Goal: Task Accomplishment & Management: Manage account settings

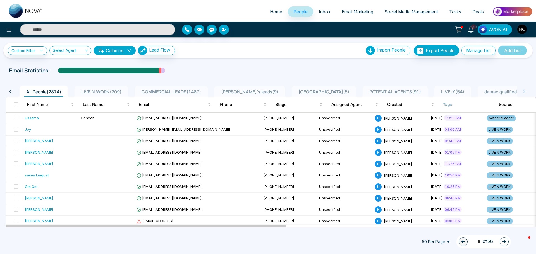
click at [218, 31] on div at bounding box center [245, 30] width 127 height 10
click at [226, 30] on icon "button" at bounding box center [224, 29] width 4 height 4
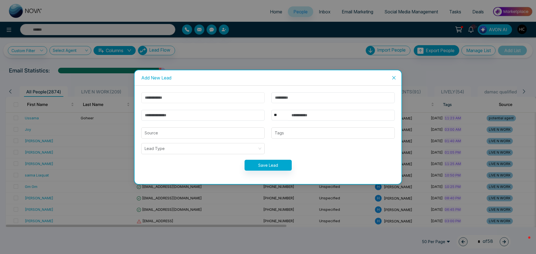
click at [195, 103] on input "text" at bounding box center [202, 97] width 123 height 11
type input "*********"
click at [277, 94] on input "text" at bounding box center [333, 97] width 123 height 11
type input "*****"
click at [211, 117] on input "email" at bounding box center [202, 115] width 123 height 11
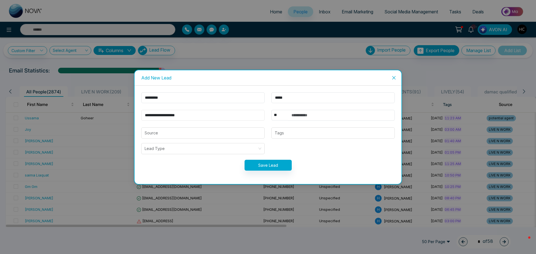
type input "**********"
click at [328, 111] on input "text" at bounding box center [341, 115] width 107 height 11
click at [324, 130] on div at bounding box center [333, 133] width 120 height 7
type input "**********"
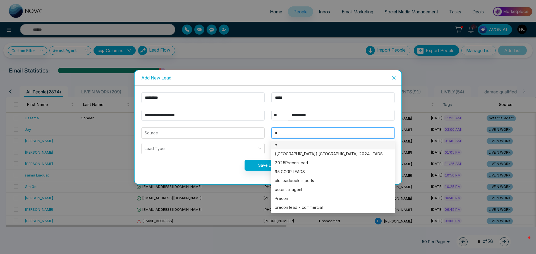
type input "**"
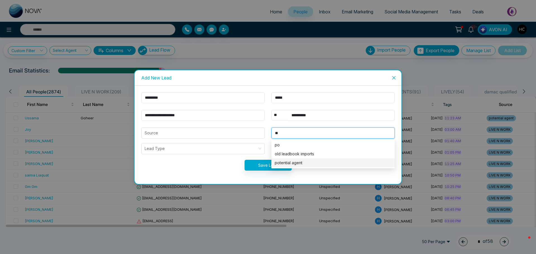
click at [285, 164] on div "potential agent" at bounding box center [333, 163] width 117 height 6
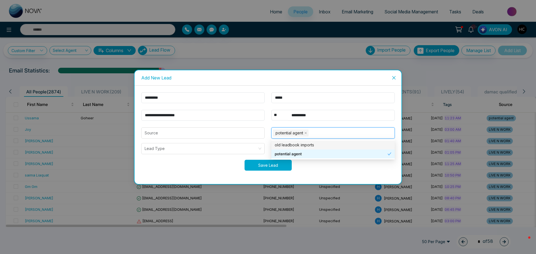
click at [270, 165] on button "Save Lead" at bounding box center [268, 165] width 47 height 11
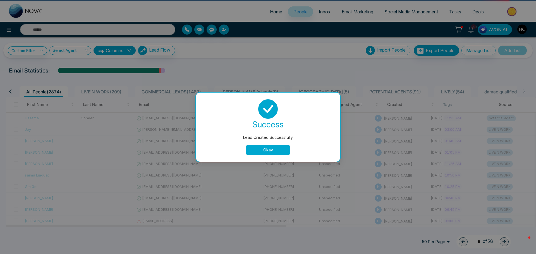
click at [269, 146] on button "Okay" at bounding box center [268, 150] width 45 height 10
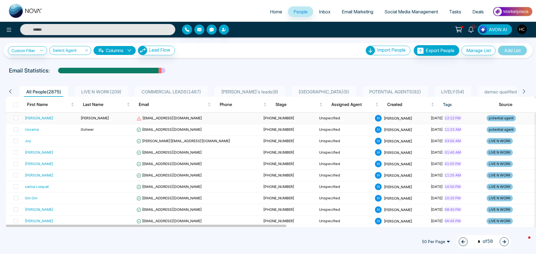
click at [92, 117] on td "[PERSON_NAME]" at bounding box center [106, 118] width 56 height 11
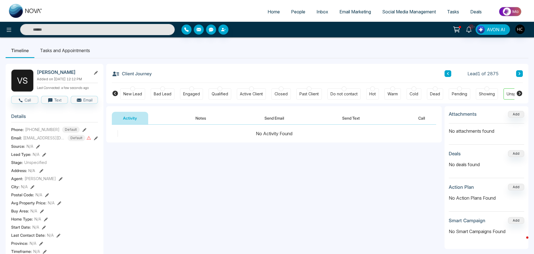
scroll to position [0, 17]
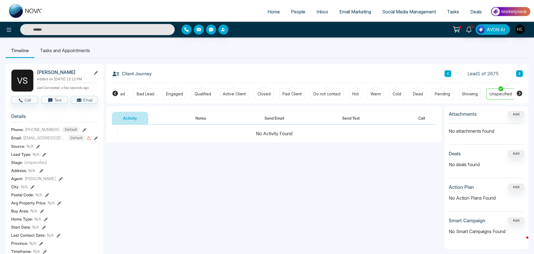
click at [203, 118] on button "Notes" at bounding box center [200, 118] width 33 height 13
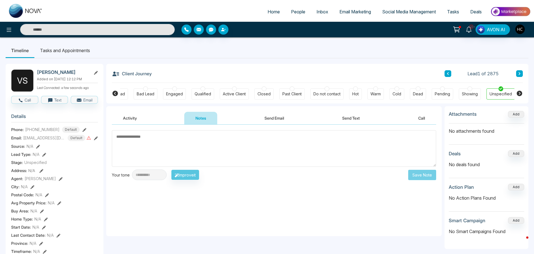
click at [206, 146] on textarea at bounding box center [274, 148] width 324 height 37
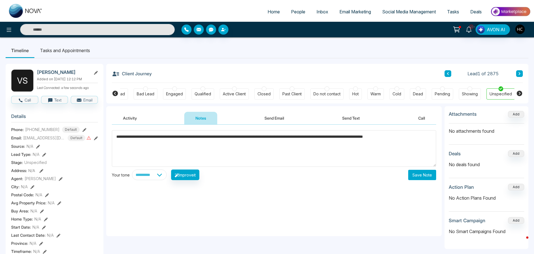
type textarea "**********"
click at [419, 177] on button "Save Note" at bounding box center [422, 175] width 28 height 10
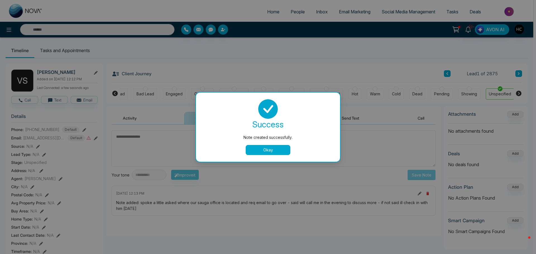
click at [287, 154] on button "Okay" at bounding box center [268, 150] width 45 height 10
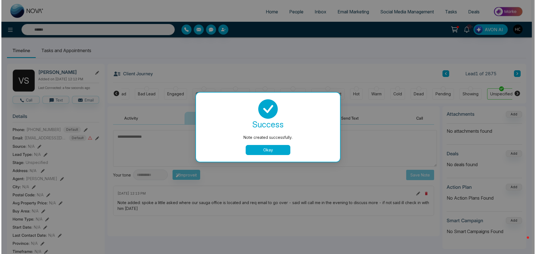
scroll to position [0, 14]
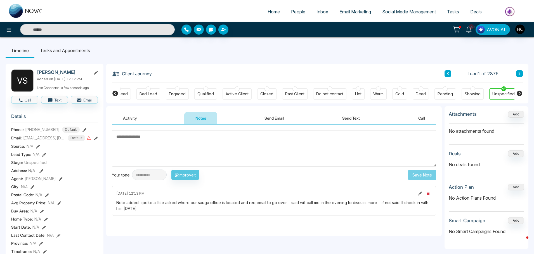
click at [202, 149] on textarea at bounding box center [274, 148] width 324 height 37
click at [300, 14] on span "People" at bounding box center [298, 12] width 14 height 6
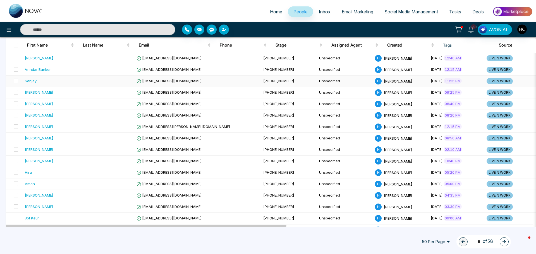
scroll to position [223, 0]
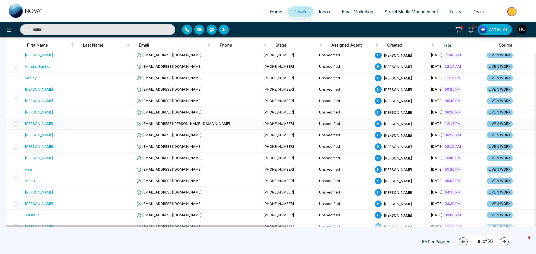
click at [46, 123] on div "[PERSON_NAME]" at bounding box center [39, 124] width 28 height 6
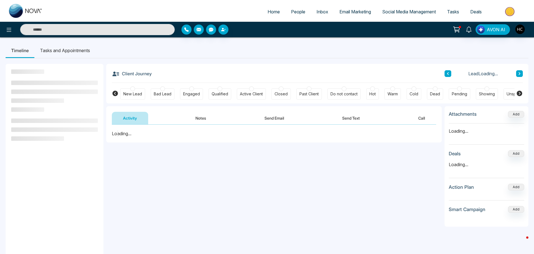
click at [201, 116] on button "Notes" at bounding box center [200, 118] width 33 height 13
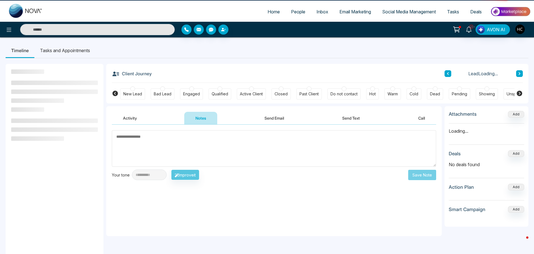
click at [208, 138] on textarea at bounding box center [274, 148] width 324 height 37
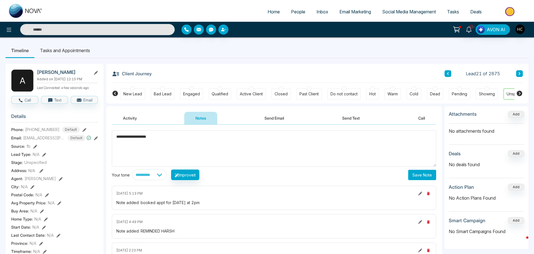
click at [143, 137] on textarea "**********" at bounding box center [274, 148] width 324 height 37
click at [185, 141] on textarea "**********" at bounding box center [274, 148] width 324 height 37
type textarea "**********"
click at [425, 174] on button "Save Note" at bounding box center [422, 175] width 28 height 10
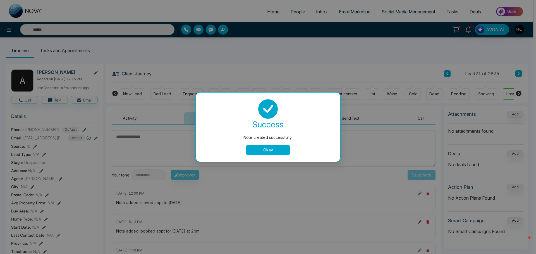
click at [270, 150] on button "Okay" at bounding box center [268, 150] width 45 height 10
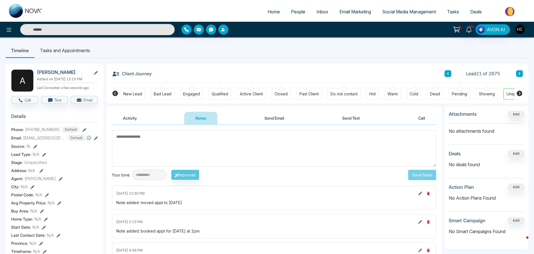
click at [294, 8] on link "People" at bounding box center [297, 11] width 25 height 11
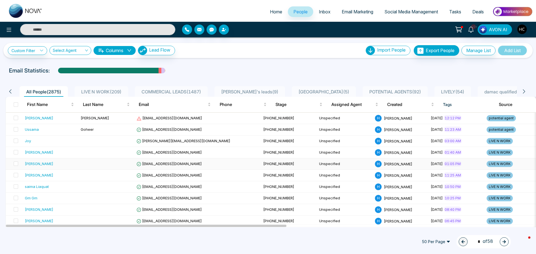
click at [65, 164] on div "[PERSON_NAME]" at bounding box center [50, 164] width 51 height 6
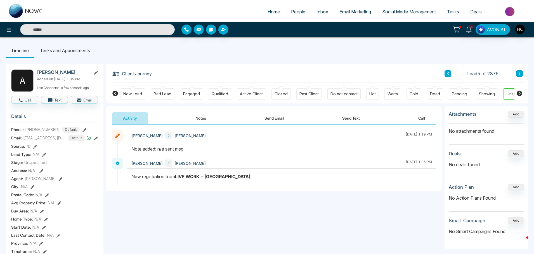
click at [199, 118] on button "Notes" at bounding box center [200, 118] width 33 height 13
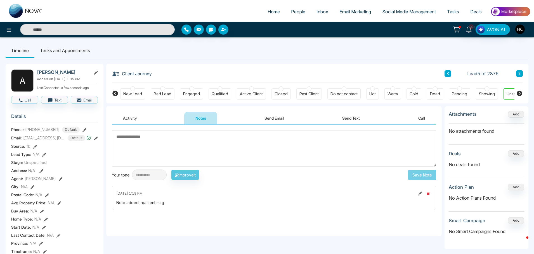
click at [156, 141] on textarea at bounding box center [274, 148] width 324 height 37
drag, startPoint x: 129, startPoint y: 137, endPoint x: 111, endPoint y: 140, distance: 18.6
click at [111, 140] on div "**********" at bounding box center [273, 181] width 335 height 112
click at [140, 141] on textarea "***" at bounding box center [274, 148] width 324 height 37
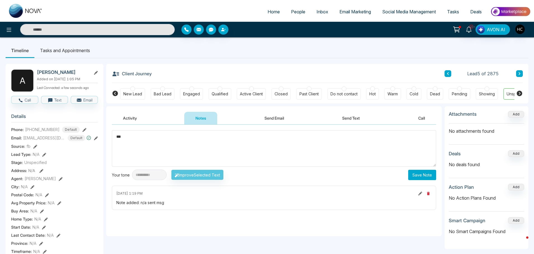
type textarea "***"
click at [420, 178] on button "Save Note" at bounding box center [422, 175] width 28 height 10
click at [308, 152] on textarea "***" at bounding box center [274, 148] width 324 height 37
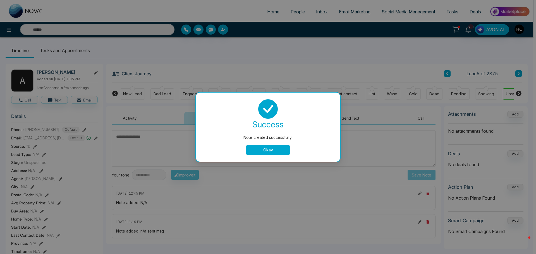
click at [272, 149] on button "Okay" at bounding box center [268, 150] width 45 height 10
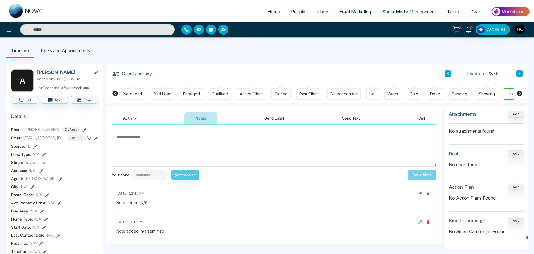
click at [520, 72] on icon at bounding box center [519, 73] width 3 height 3
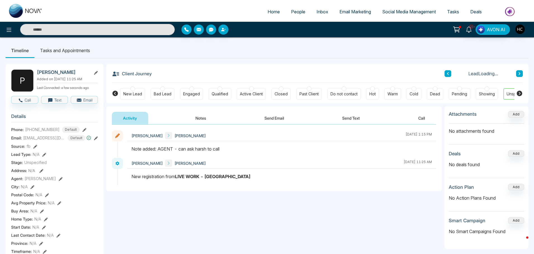
click at [298, 10] on span "People" at bounding box center [298, 12] width 14 height 6
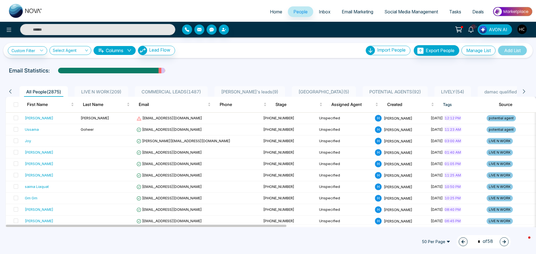
click at [101, 88] on li "LIVE N WORK ( 209 )" at bounding box center [102, 91] width 54 height 11
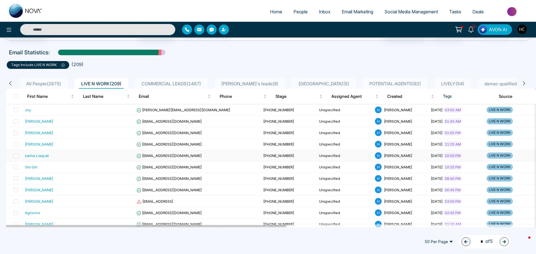
scroll to position [28, 0]
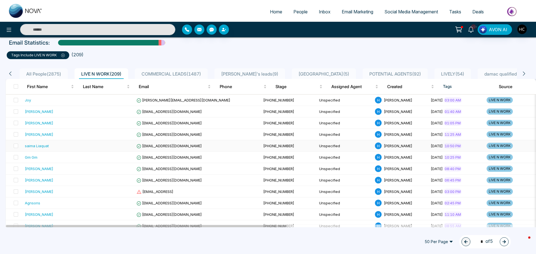
click at [45, 144] on div "saima Liaquat" at bounding box center [37, 146] width 24 height 6
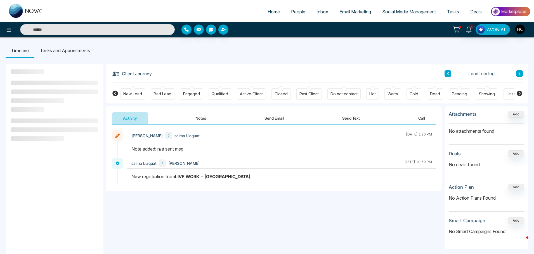
click at [199, 120] on button "Notes" at bounding box center [200, 118] width 33 height 13
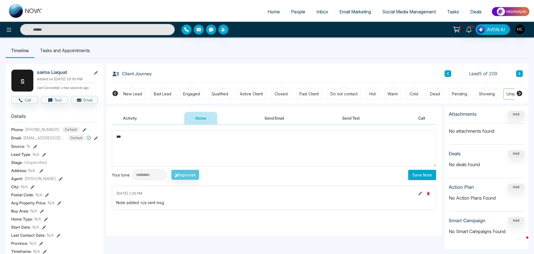
type textarea "***"
click at [412, 174] on button "Save Note" at bounding box center [422, 175] width 28 height 10
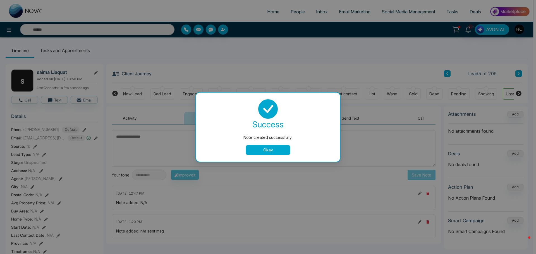
click at [278, 154] on button "Okay" at bounding box center [268, 150] width 45 height 10
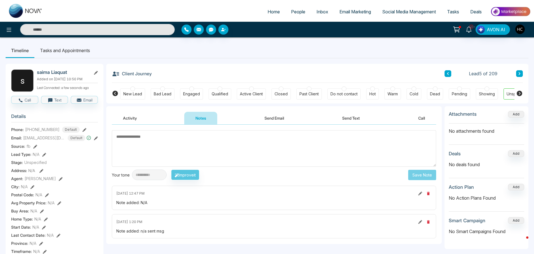
click at [520, 71] on button at bounding box center [519, 73] width 7 height 7
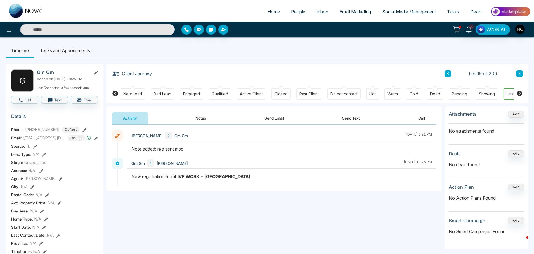
click at [199, 114] on button "Notes" at bounding box center [200, 118] width 33 height 13
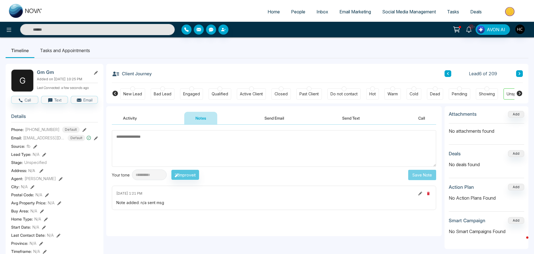
click at [212, 148] on textarea at bounding box center [274, 148] width 324 height 37
type textarea "***"
click at [422, 175] on button "Save Note" at bounding box center [422, 175] width 28 height 10
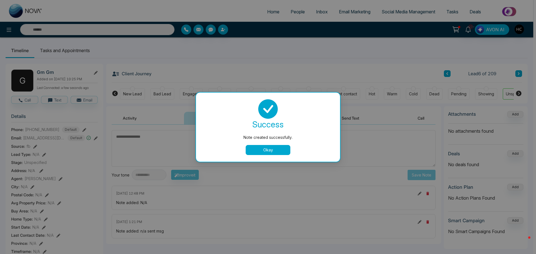
click at [268, 149] on button "Okay" at bounding box center [268, 150] width 45 height 10
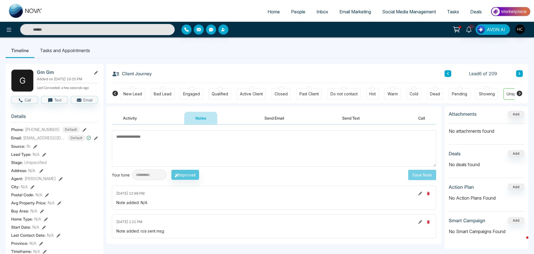
click at [519, 73] on icon at bounding box center [519, 73] width 2 height 3
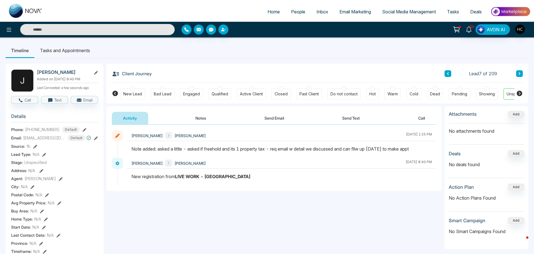
click at [520, 71] on button at bounding box center [519, 73] width 7 height 7
click at [521, 73] on button at bounding box center [519, 73] width 7 height 7
click at [203, 120] on button "Notes" at bounding box center [200, 118] width 33 height 13
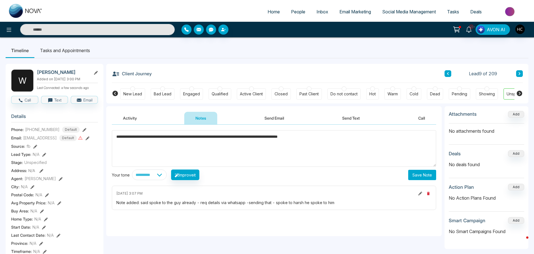
type textarea "**********"
click at [422, 174] on button "Save Note" at bounding box center [422, 175] width 28 height 10
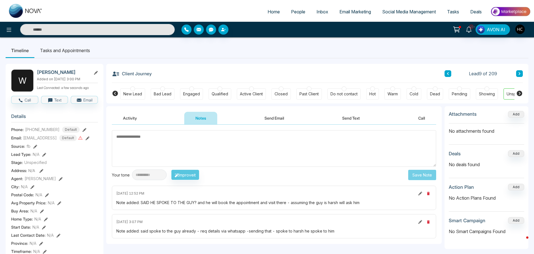
click at [521, 74] on button at bounding box center [519, 73] width 7 height 7
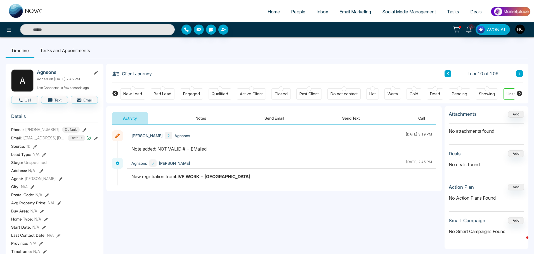
click at [517, 73] on button at bounding box center [519, 73] width 7 height 7
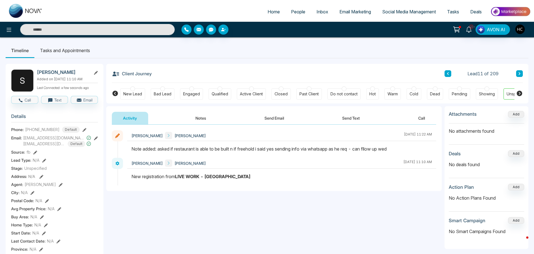
click at [205, 118] on button "Notes" at bounding box center [200, 118] width 33 height 13
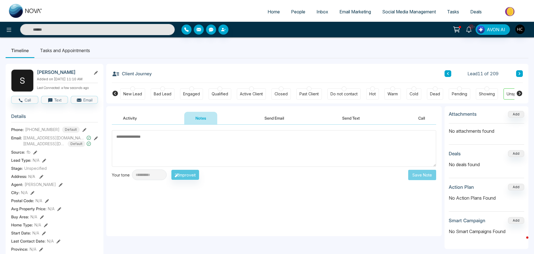
click at [193, 149] on textarea at bounding box center [274, 148] width 324 height 37
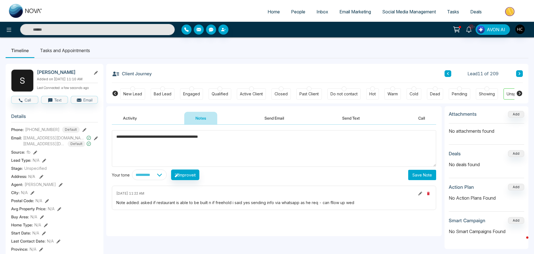
type textarea "**********"
click at [416, 177] on button "Save Note" at bounding box center [422, 175] width 28 height 10
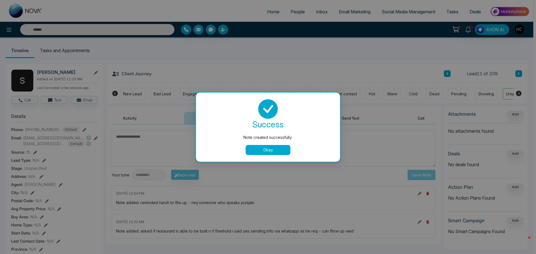
click at [275, 147] on button "Okay" at bounding box center [268, 150] width 45 height 10
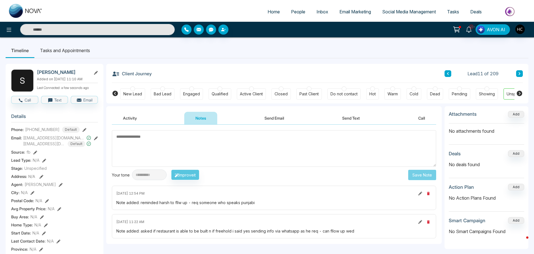
click at [515, 74] on div "Lead 11 of 209" at bounding box center [483, 73] width 78 height 7
click at [520, 73] on icon at bounding box center [519, 73] width 3 height 3
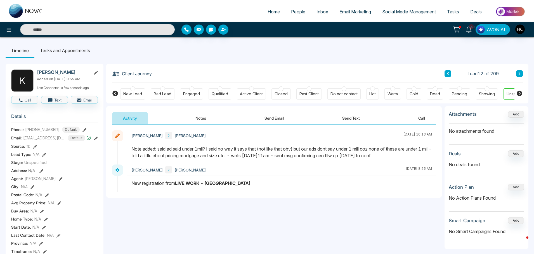
click at [518, 74] on icon at bounding box center [519, 73] width 3 height 3
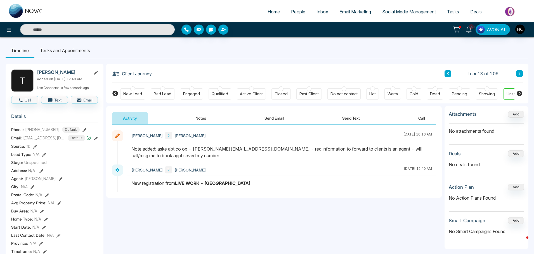
click at [518, 74] on icon at bounding box center [519, 73] width 3 height 3
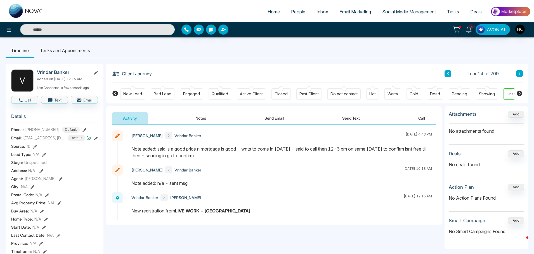
click at [518, 73] on icon at bounding box center [519, 73] width 3 height 3
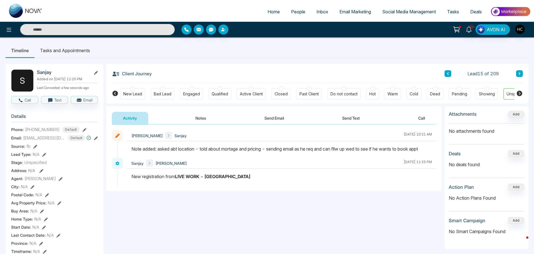
click at [205, 118] on button "Notes" at bounding box center [200, 118] width 33 height 13
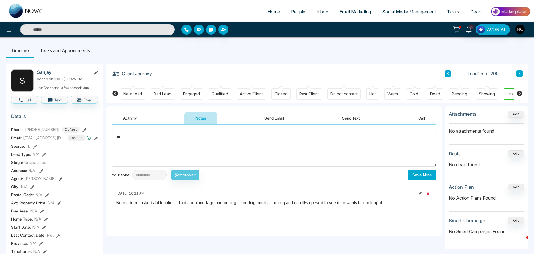
type textarea "***"
click at [430, 174] on button "Save Note" at bounding box center [422, 175] width 28 height 10
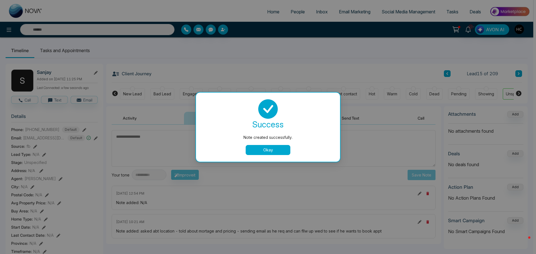
click at [266, 151] on button "Okay" at bounding box center [268, 150] width 45 height 10
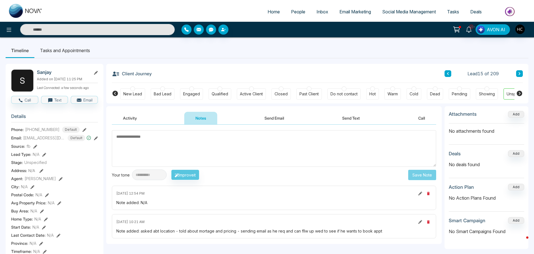
click at [520, 73] on icon at bounding box center [519, 73] width 3 height 3
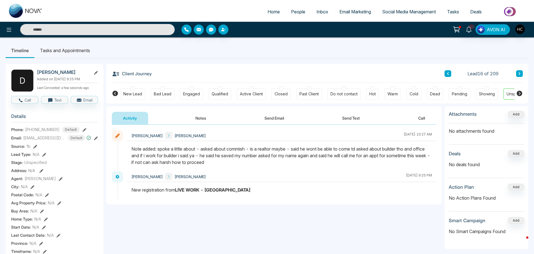
click at [517, 75] on button at bounding box center [519, 73] width 7 height 7
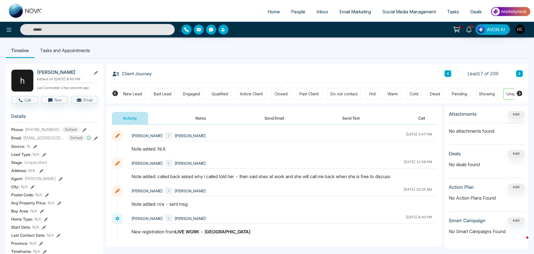
click at [202, 116] on button "Notes" at bounding box center [200, 118] width 33 height 13
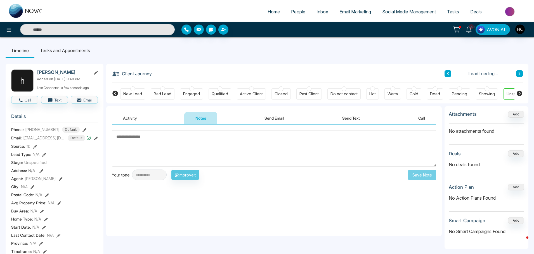
click at [239, 151] on textarea at bounding box center [274, 148] width 324 height 37
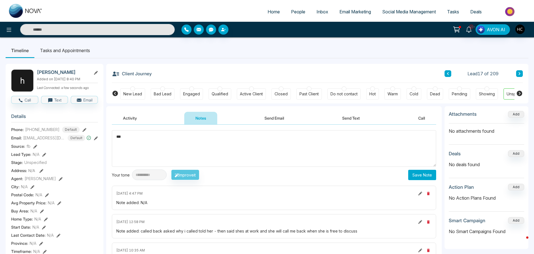
type textarea "***"
click at [430, 173] on button "Save Note" at bounding box center [422, 175] width 28 height 10
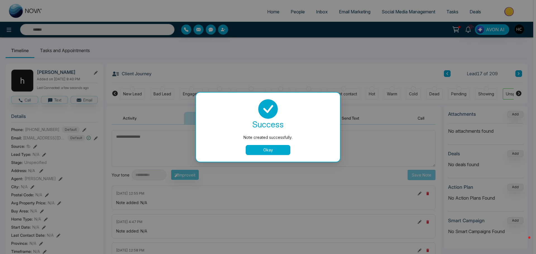
click at [282, 149] on button "Okay" at bounding box center [268, 150] width 45 height 10
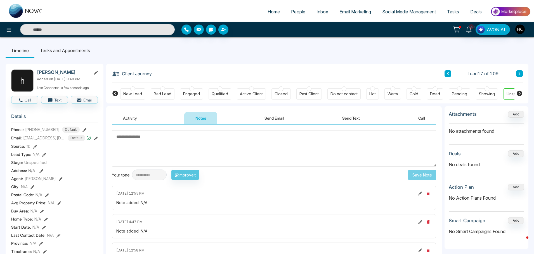
click at [518, 72] on icon at bounding box center [519, 73] width 3 height 3
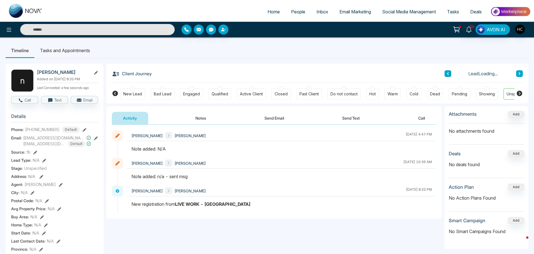
click at [210, 116] on button "Notes" at bounding box center [200, 118] width 33 height 13
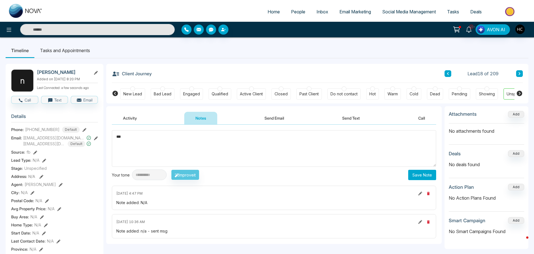
type textarea "***"
click at [428, 176] on button "Save Note" at bounding box center [422, 175] width 28 height 10
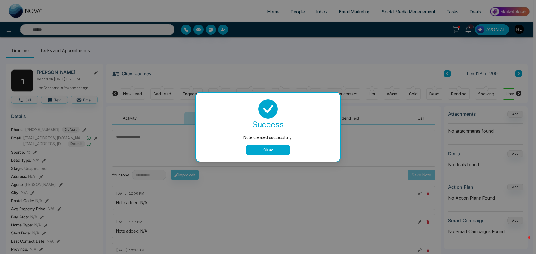
click at [286, 147] on button "Okay" at bounding box center [268, 150] width 45 height 10
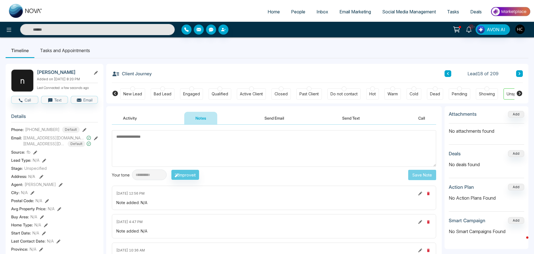
click at [518, 75] on icon at bounding box center [519, 73] width 3 height 3
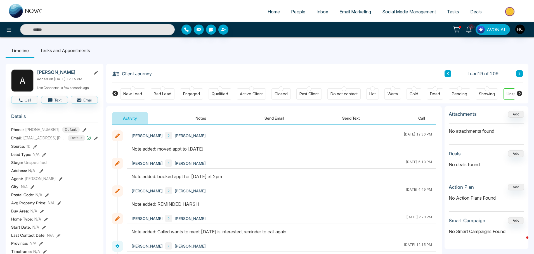
click at [519, 76] on button at bounding box center [519, 73] width 7 height 7
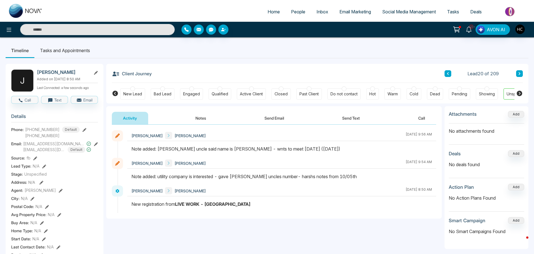
click at [204, 114] on button "Notes" at bounding box center [200, 118] width 33 height 13
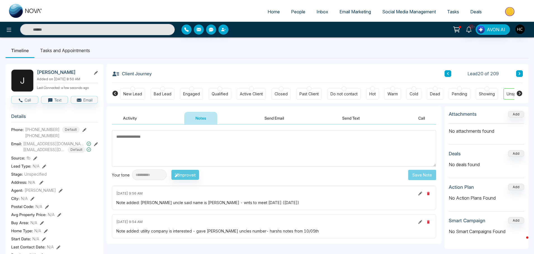
click at [222, 153] on textarea at bounding box center [274, 148] width 324 height 37
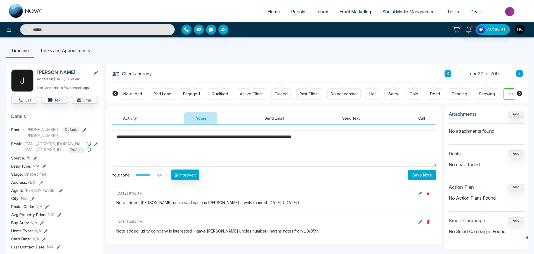
type textarea "**********"
click at [423, 173] on button "Save Note" at bounding box center [422, 175] width 28 height 10
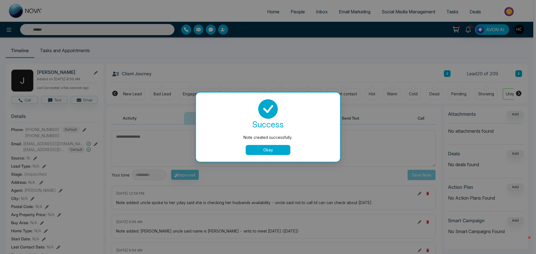
click at [283, 152] on button "Okay" at bounding box center [268, 150] width 45 height 10
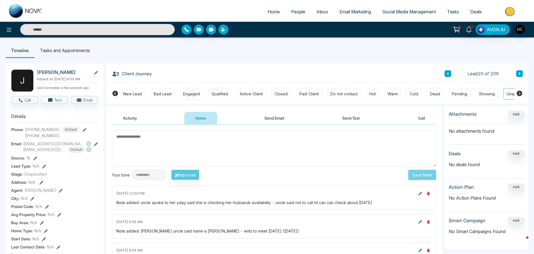
click at [518, 71] on button at bounding box center [519, 73] width 7 height 7
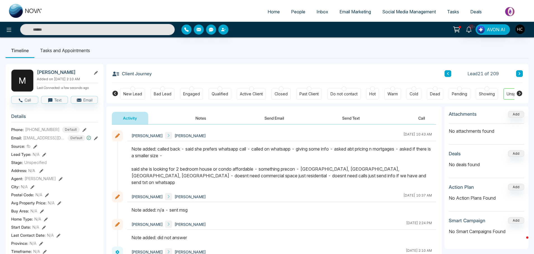
drag, startPoint x: 207, startPoint y: 118, endPoint x: 374, endPoint y: 97, distance: 168.3
click at [290, 108] on div "Activity Notes Send Email Send Text Call" at bounding box center [273, 115] width 335 height 18
click at [517, 77] on button at bounding box center [519, 73] width 7 height 7
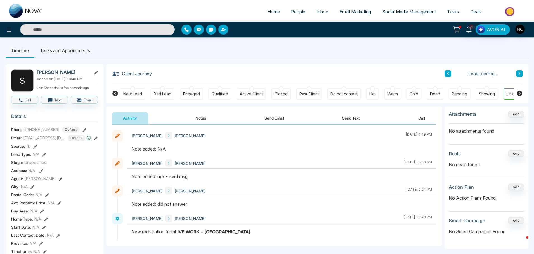
click at [203, 120] on button "Notes" at bounding box center [200, 118] width 33 height 13
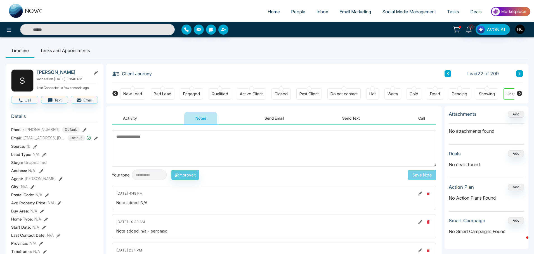
click at [245, 138] on textarea at bounding box center [274, 148] width 324 height 37
click at [197, 139] on textarea at bounding box center [274, 148] width 324 height 37
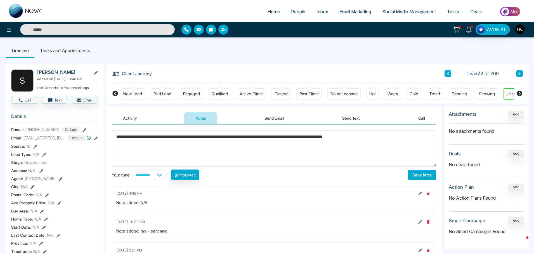
type textarea "**********"
click at [423, 172] on button "Save Note" at bounding box center [422, 175] width 28 height 10
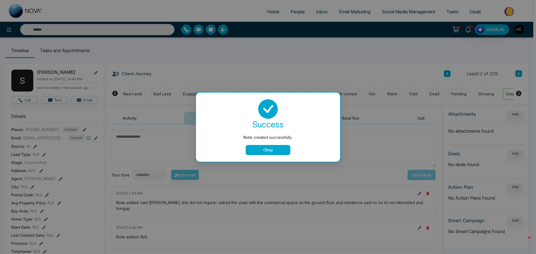
click at [264, 151] on button "Okay" at bounding box center [268, 150] width 45 height 10
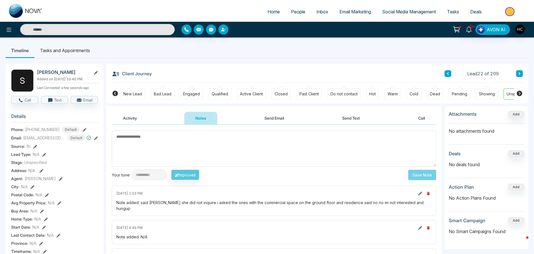
click at [521, 74] on button at bounding box center [519, 73] width 7 height 7
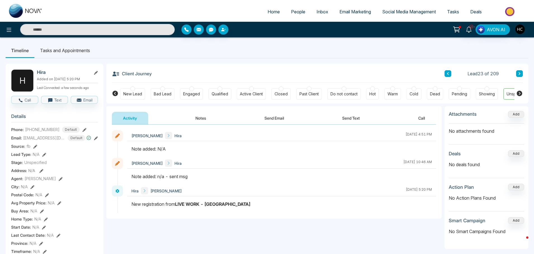
drag, startPoint x: 199, startPoint y: 111, endPoint x: 200, endPoint y: 115, distance: 3.1
click at [200, 115] on div "Activity Notes Send Email Send Text Call" at bounding box center [273, 115] width 335 height 18
click at [200, 115] on button "Notes" at bounding box center [200, 118] width 33 height 13
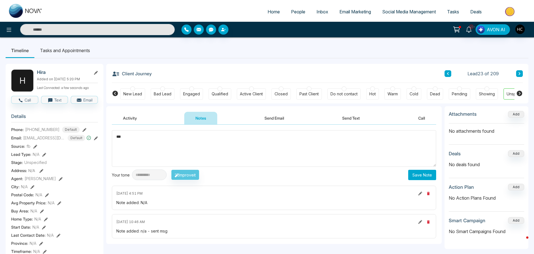
type textarea "***"
click at [415, 174] on button "Save Note" at bounding box center [422, 175] width 28 height 10
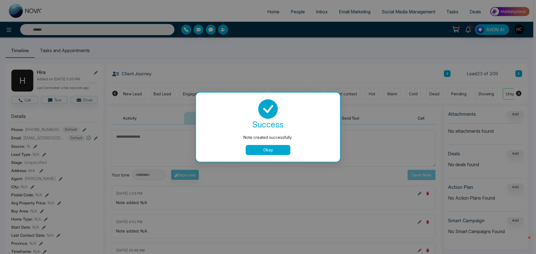
click at [284, 147] on button "Okay" at bounding box center [268, 150] width 45 height 10
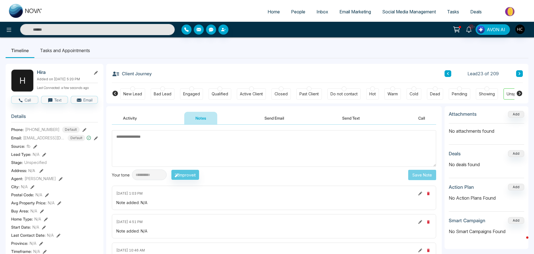
click at [520, 73] on icon at bounding box center [519, 73] width 3 height 3
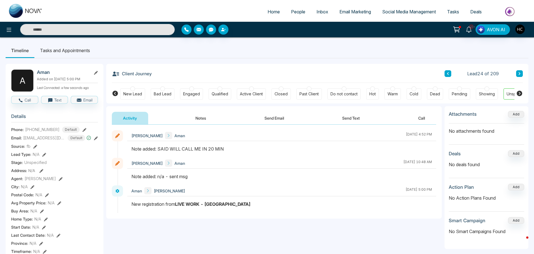
click at [204, 122] on button "Notes" at bounding box center [200, 118] width 33 height 13
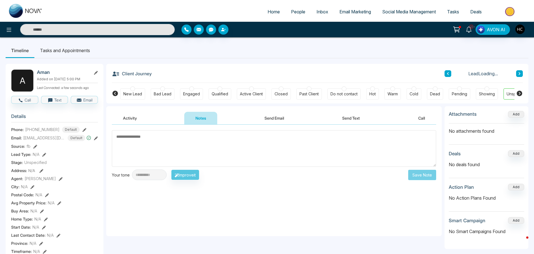
click at [242, 138] on textarea at bounding box center [274, 148] width 324 height 37
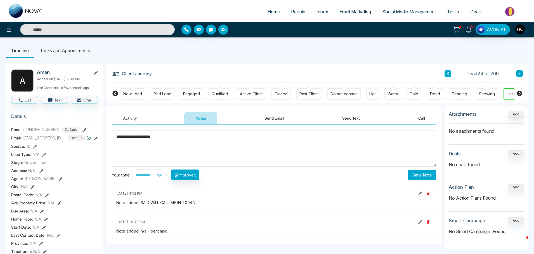
click at [144, 138] on textarea "**********" at bounding box center [274, 148] width 324 height 37
click at [170, 138] on textarea "**********" at bounding box center [274, 148] width 324 height 37
click at [260, 139] on textarea "**********" at bounding box center [274, 148] width 324 height 37
click at [286, 139] on textarea "**********" at bounding box center [274, 148] width 324 height 37
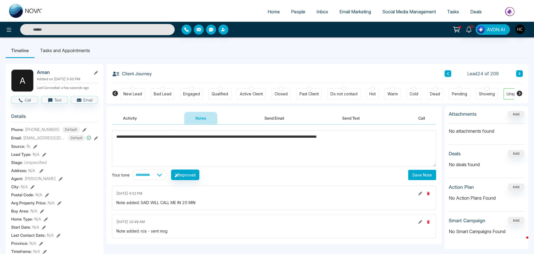
type textarea "**********"
click at [413, 173] on button "Save Note" at bounding box center [422, 175] width 28 height 10
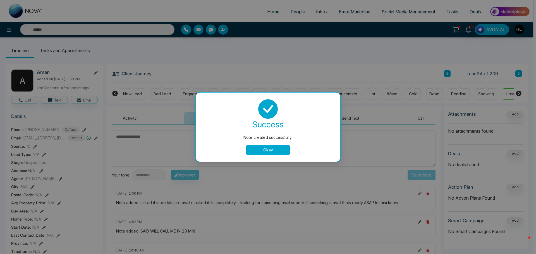
drag, startPoint x: 451, startPoint y: 66, endPoint x: 452, endPoint y: 74, distance: 7.3
click at [451, 67] on div "Note created successfully. success Note created successfully. Okay" at bounding box center [268, 127] width 536 height 254
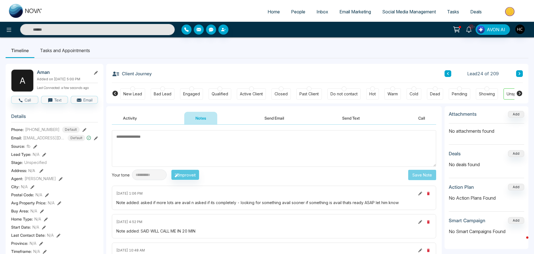
click at [452, 74] on div "Lead 24 of 209" at bounding box center [483, 73] width 78 height 7
click at [449, 74] on button at bounding box center [447, 73] width 7 height 7
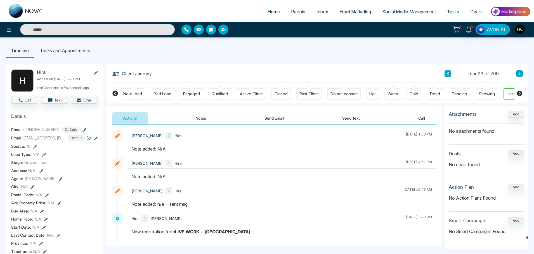
click at [449, 74] on button at bounding box center [447, 73] width 7 height 7
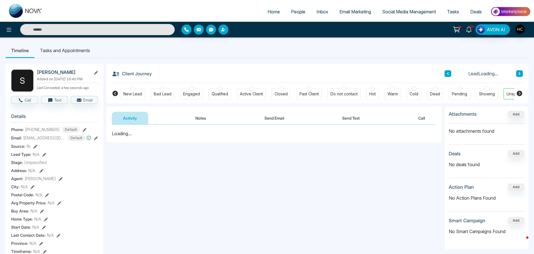
click at [449, 74] on button at bounding box center [447, 73] width 7 height 7
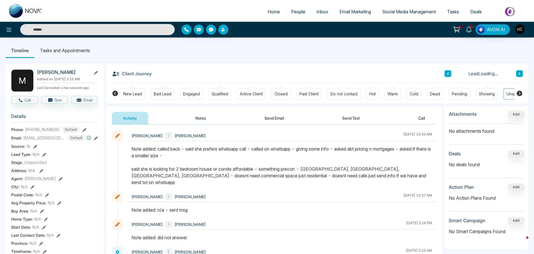
click at [449, 74] on button at bounding box center [447, 73] width 7 height 7
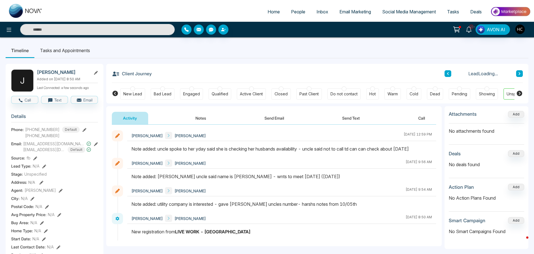
click at [449, 75] on button at bounding box center [447, 73] width 7 height 7
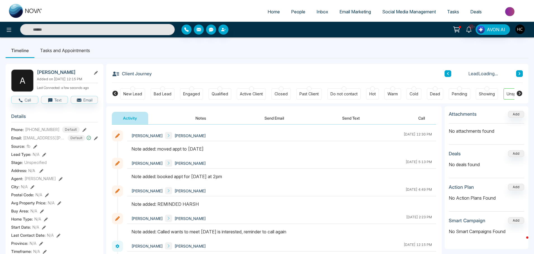
click at [449, 75] on button at bounding box center [447, 73] width 7 height 7
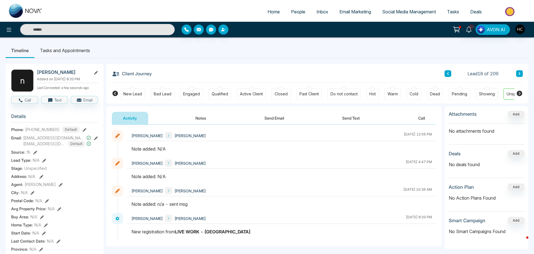
click at [300, 11] on span "People" at bounding box center [298, 12] width 14 height 6
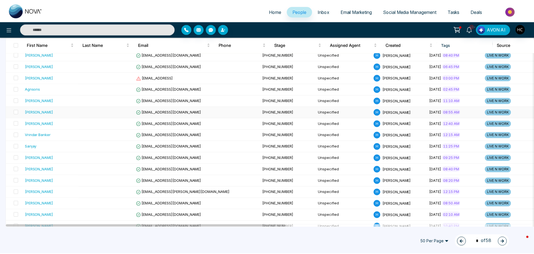
scroll to position [196, 0]
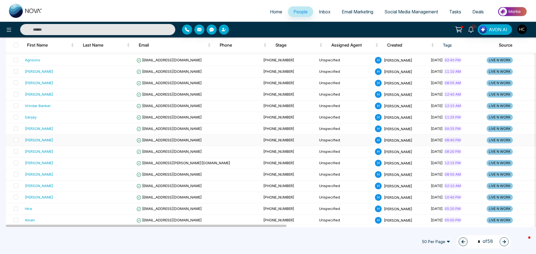
click at [42, 141] on div "[PERSON_NAME]" at bounding box center [50, 140] width 51 height 6
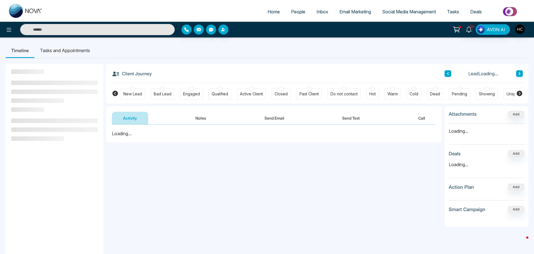
click at [197, 121] on button "Notes" at bounding box center [200, 118] width 33 height 13
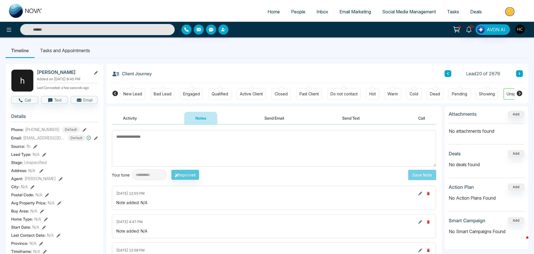
click at [213, 146] on textarea at bounding box center [274, 148] width 324 height 37
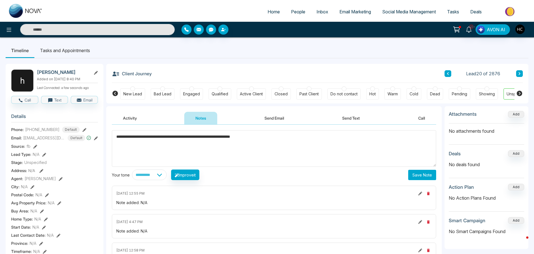
type textarea "**********"
click at [420, 177] on button "Save Note" at bounding box center [422, 175] width 28 height 10
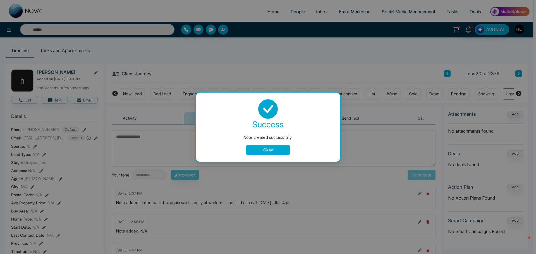
click at [288, 40] on div "Note created successfully. success Note created successfully. Okay" at bounding box center [268, 127] width 536 height 254
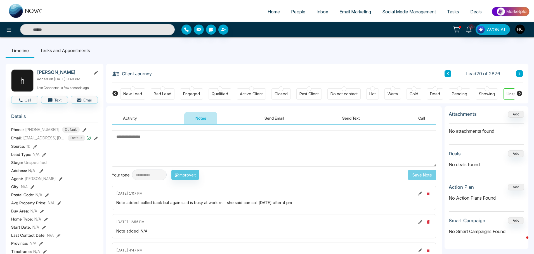
click at [291, 10] on span "People" at bounding box center [298, 12] width 14 height 6
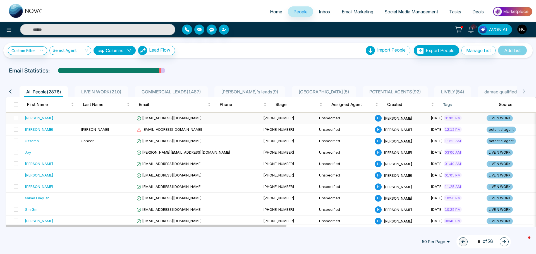
click at [91, 120] on td at bounding box center [106, 118] width 56 height 11
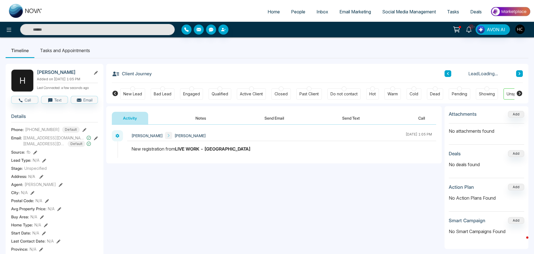
click at [200, 120] on button "Notes" at bounding box center [200, 118] width 33 height 13
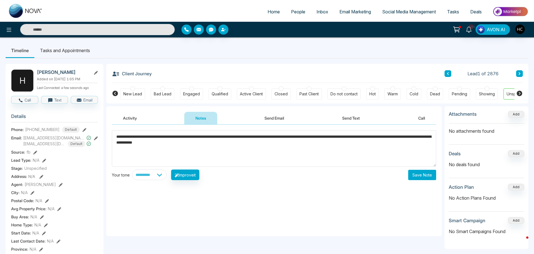
click at [212, 145] on textarea "**********" at bounding box center [274, 148] width 324 height 37
click at [243, 146] on textarea "**********" at bounding box center [274, 148] width 324 height 37
click at [224, 144] on textarea "**********" at bounding box center [274, 148] width 324 height 37
click at [249, 141] on textarea "**********" at bounding box center [274, 148] width 324 height 37
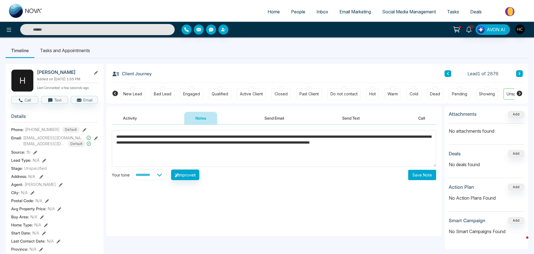
click at [397, 143] on textarea "**********" at bounding box center [274, 148] width 324 height 37
click at [392, 151] on textarea "**********" at bounding box center [274, 148] width 324 height 37
type textarea "**********"
click at [424, 177] on button "Save Note" at bounding box center [422, 175] width 28 height 10
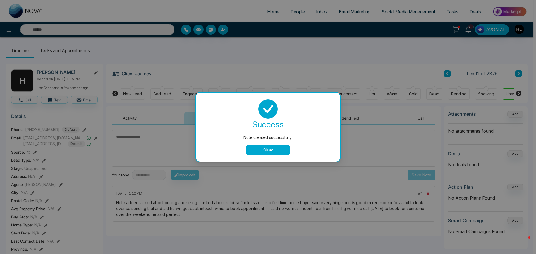
click at [266, 153] on button "Okay" at bounding box center [268, 150] width 45 height 10
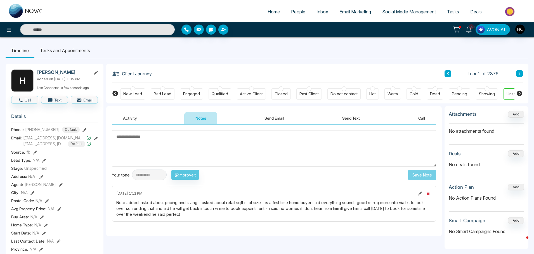
click at [207, 145] on textarea at bounding box center [274, 148] width 324 height 37
click at [297, 14] on span "People" at bounding box center [298, 12] width 14 height 6
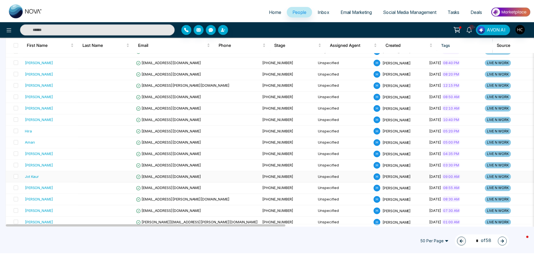
scroll to position [279, 0]
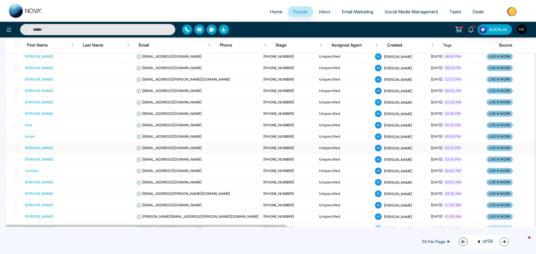
click at [41, 146] on div "[PERSON_NAME]" at bounding box center [39, 148] width 28 height 6
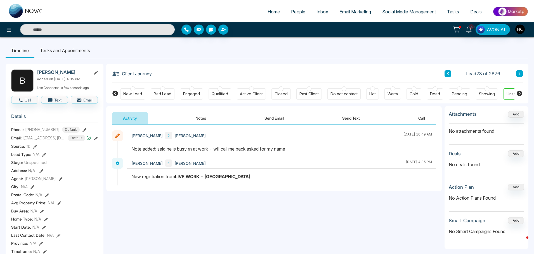
click at [201, 120] on button "Notes" at bounding box center [200, 118] width 33 height 13
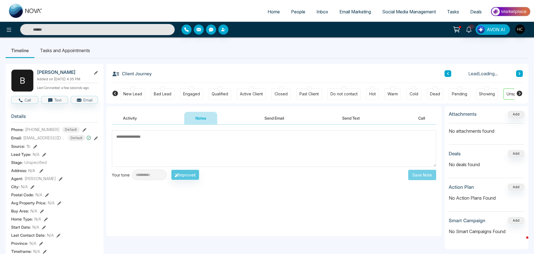
click at [250, 153] on textarea at bounding box center [274, 148] width 324 height 37
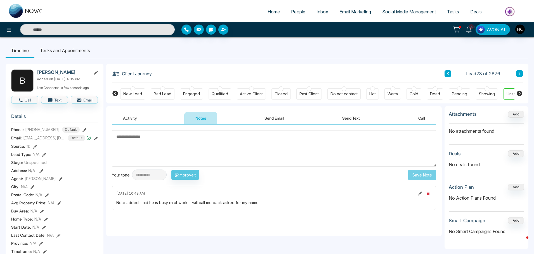
click at [202, 141] on textarea at bounding box center [274, 148] width 324 height 37
click at [179, 139] on textarea at bounding box center [274, 148] width 324 height 37
click at [177, 142] on textarea at bounding box center [274, 148] width 324 height 37
click at [158, 145] on textarea at bounding box center [274, 148] width 324 height 37
click at [188, 130] on div "**********" at bounding box center [273, 181] width 335 height 112
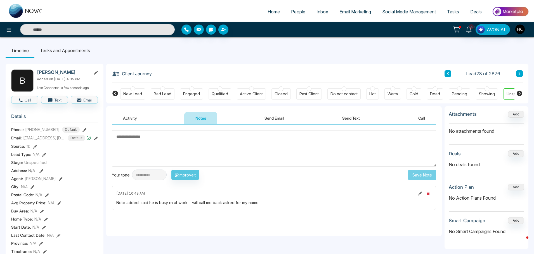
click at [191, 149] on textarea at bounding box center [274, 148] width 324 height 37
click at [134, 142] on textarea at bounding box center [274, 148] width 324 height 37
click at [155, 137] on textarea at bounding box center [274, 148] width 324 height 37
click at [147, 137] on textarea at bounding box center [274, 148] width 324 height 37
click at [141, 154] on textarea at bounding box center [274, 148] width 324 height 37
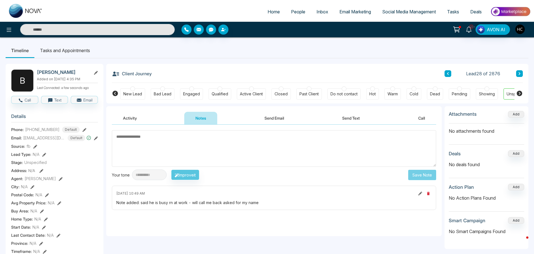
click at [132, 146] on textarea at bounding box center [274, 148] width 324 height 37
click at [130, 141] on textarea at bounding box center [274, 148] width 324 height 37
click at [124, 141] on textarea at bounding box center [274, 148] width 324 height 37
click at [129, 140] on textarea at bounding box center [274, 148] width 324 height 37
click at [136, 139] on textarea at bounding box center [274, 148] width 324 height 37
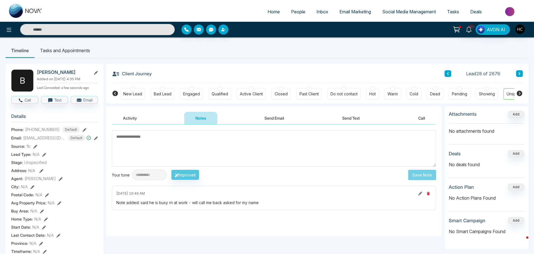
drag, startPoint x: 117, startPoint y: 137, endPoint x: 129, endPoint y: 137, distance: 12.6
click at [129, 137] on textarea at bounding box center [274, 148] width 324 height 37
click at [137, 139] on textarea at bounding box center [274, 148] width 324 height 37
click at [128, 142] on textarea at bounding box center [274, 148] width 324 height 37
click at [135, 142] on textarea at bounding box center [274, 148] width 324 height 37
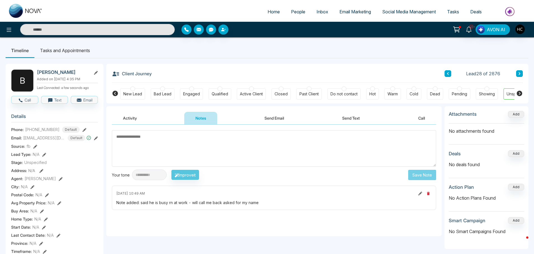
drag, startPoint x: 135, startPoint y: 141, endPoint x: 121, endPoint y: 159, distance: 23.6
click at [125, 152] on textarea at bounding box center [274, 148] width 324 height 37
click at [134, 147] on textarea at bounding box center [274, 148] width 324 height 37
click at [172, 151] on textarea at bounding box center [274, 148] width 324 height 37
click at [118, 138] on textarea at bounding box center [274, 148] width 324 height 37
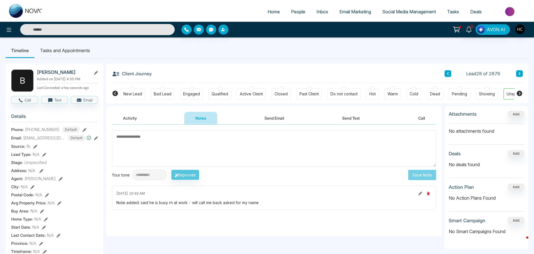
drag, startPoint x: 117, startPoint y: 138, endPoint x: 134, endPoint y: 137, distance: 17.3
click at [134, 137] on textarea at bounding box center [274, 148] width 324 height 37
drag, startPoint x: 137, startPoint y: 137, endPoint x: 119, endPoint y: 138, distance: 17.3
click at [119, 138] on textarea at bounding box center [274, 148] width 324 height 37
click at [147, 138] on textarea at bounding box center [274, 148] width 324 height 37
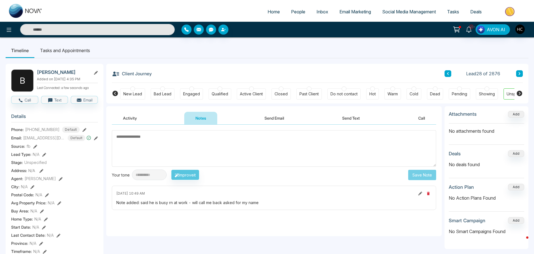
drag, startPoint x: 118, startPoint y: 138, endPoint x: 128, endPoint y: 144, distance: 12.5
click at [128, 144] on textarea at bounding box center [274, 148] width 324 height 37
click at [117, 139] on textarea at bounding box center [274, 148] width 324 height 37
click at [123, 139] on textarea at bounding box center [274, 148] width 324 height 37
click at [128, 139] on textarea at bounding box center [274, 148] width 324 height 37
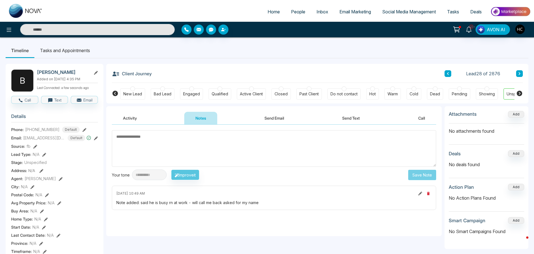
click at [125, 137] on textarea at bounding box center [274, 148] width 324 height 37
click at [139, 139] on textarea at bounding box center [274, 148] width 324 height 37
